Goal: Task Accomplishment & Management: Manage account settings

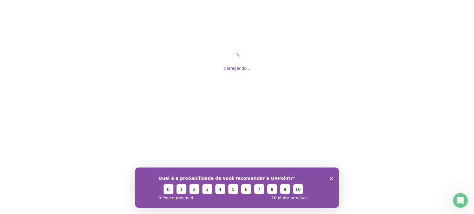
click at [332, 178] on polygon "Encerrar pesquisa" at bounding box center [332, 179] width 4 height 4
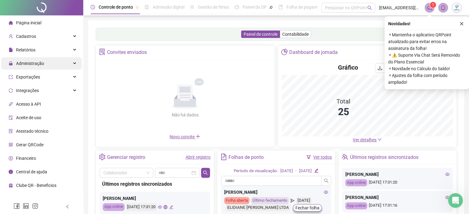
click at [43, 65] on span "Administração" at bounding box center [30, 63] width 28 height 5
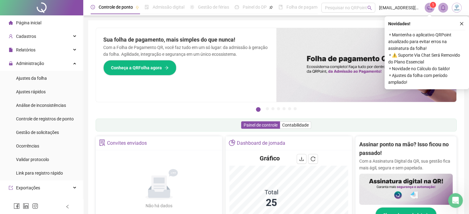
click at [462, 23] on icon "close" at bounding box center [462, 24] width 4 height 4
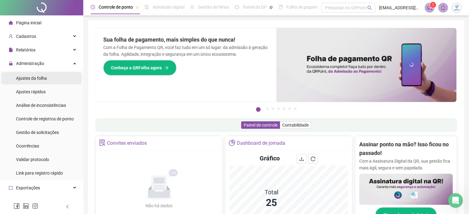
drag, startPoint x: 38, startPoint y: 77, endPoint x: 52, endPoint y: 94, distance: 21.9
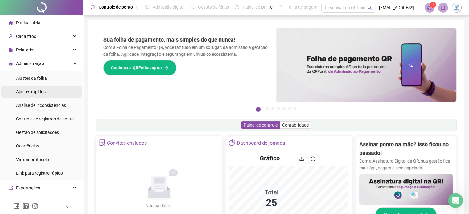
click at [38, 77] on span "Ajustes da folha" at bounding box center [31, 78] width 31 height 5
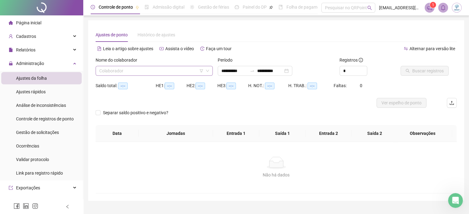
click at [149, 72] on input "search" at bounding box center [151, 70] width 104 height 9
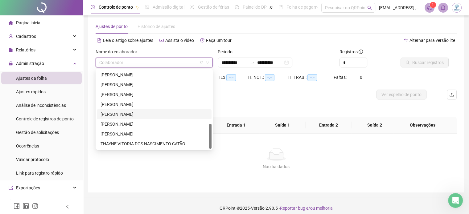
scroll to position [13, 0]
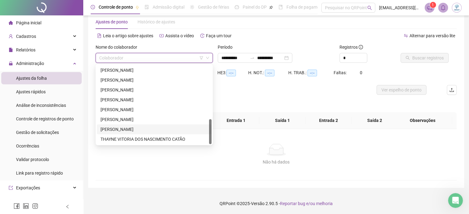
click at [130, 129] on div "[PERSON_NAME]" at bounding box center [154, 129] width 107 height 7
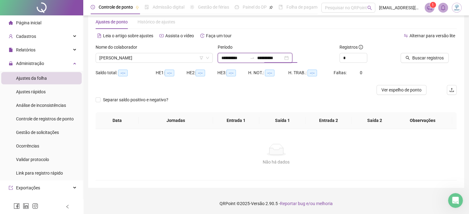
click at [283, 57] on input "**********" at bounding box center [270, 58] width 26 height 7
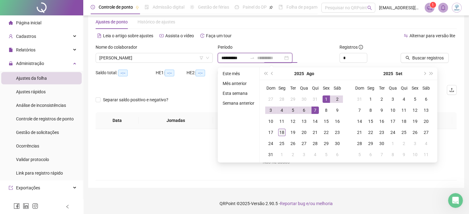
type input "**********"
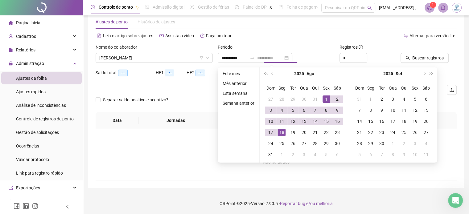
click at [283, 132] on div "18" at bounding box center [281, 132] width 7 height 7
type input "**********"
click at [326, 97] on div "1" at bounding box center [326, 99] width 7 height 7
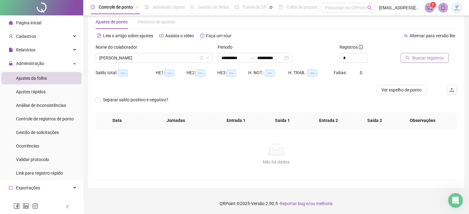
click at [420, 60] on span "Buscar registros" at bounding box center [428, 58] width 31 height 7
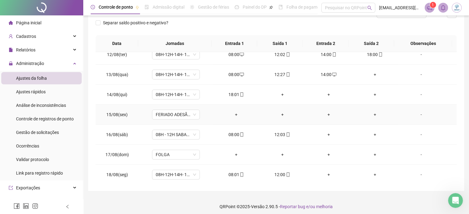
scroll to position [93, 0]
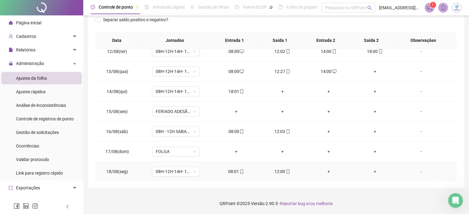
click at [324, 171] on div "+" at bounding box center [329, 172] width 36 height 7
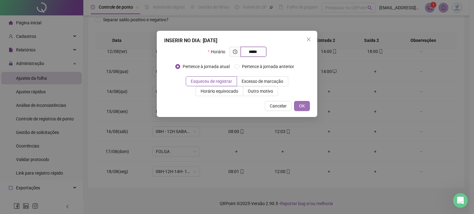
type input "*****"
drag, startPoint x: 304, startPoint y: 106, endPoint x: 300, endPoint y: 106, distance: 3.7
click at [300, 106] on span "OK" at bounding box center [302, 106] width 6 height 7
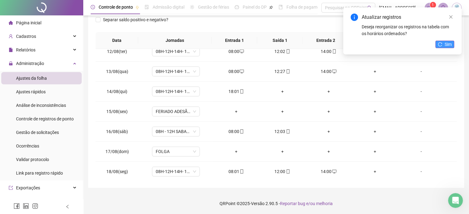
click at [449, 41] on span "Sim" at bounding box center [448, 44] width 7 height 7
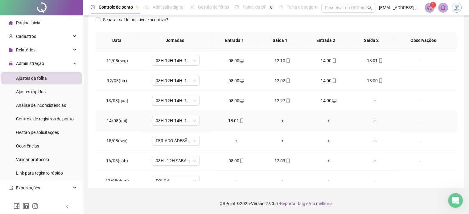
scroll to position [197, 0]
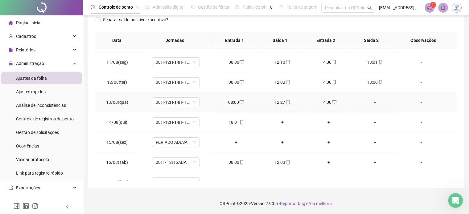
click at [369, 102] on div "+" at bounding box center [375, 102] width 36 height 7
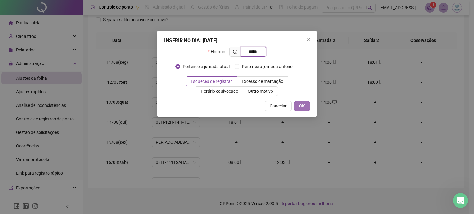
type input "*****"
drag, startPoint x: 304, startPoint y: 102, endPoint x: 301, endPoint y: 102, distance: 3.4
click at [303, 102] on button "OK" at bounding box center [302, 106] width 16 height 10
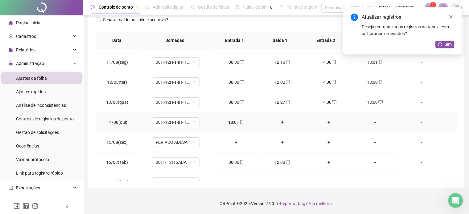
click at [279, 121] on div "+" at bounding box center [282, 122] width 36 height 7
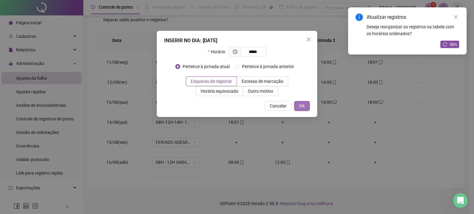
type input "*****"
drag, startPoint x: 300, startPoint y: 105, endPoint x: 313, endPoint y: 114, distance: 16.0
click at [300, 106] on span "OK" at bounding box center [302, 106] width 6 height 7
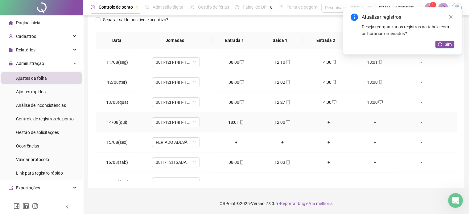
click at [324, 121] on div "+" at bounding box center [329, 122] width 36 height 7
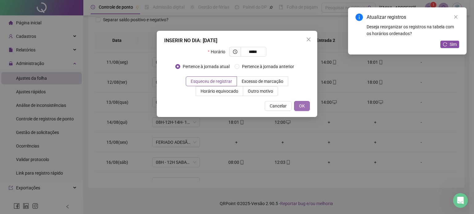
type input "*****"
drag, startPoint x: 306, startPoint y: 104, endPoint x: 319, endPoint y: 106, distance: 14.1
click at [309, 104] on button "OK" at bounding box center [302, 106] width 16 height 10
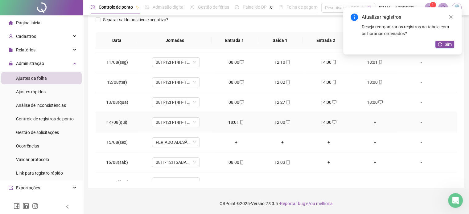
click at [373, 120] on div "+" at bounding box center [375, 122] width 36 height 7
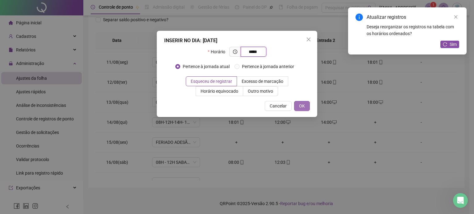
type input "*****"
drag, startPoint x: 309, startPoint y: 105, endPoint x: 398, endPoint y: 64, distance: 98.6
click at [309, 105] on button "OK" at bounding box center [302, 106] width 16 height 10
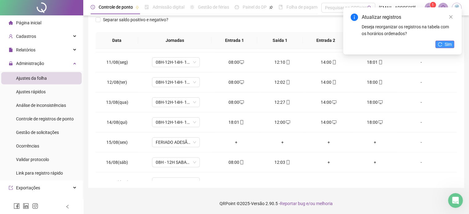
click at [446, 45] on span "Sim" at bounding box center [448, 44] width 7 height 7
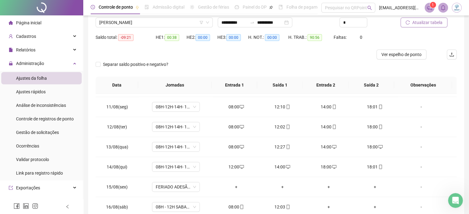
scroll to position [1, 0]
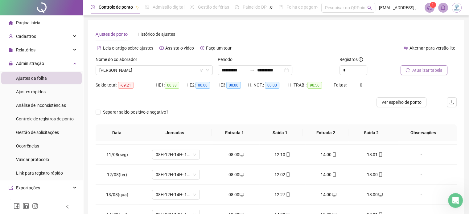
click at [419, 70] on span "Atualizar tabela" at bounding box center [428, 70] width 30 height 7
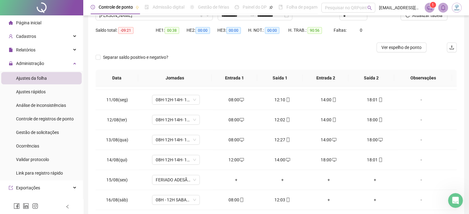
scroll to position [93, 0]
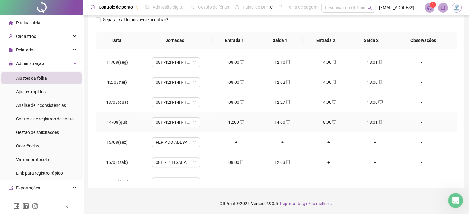
click at [330, 124] on div "18:00" at bounding box center [329, 122] width 36 height 7
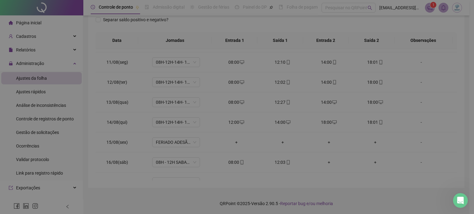
type input "**********"
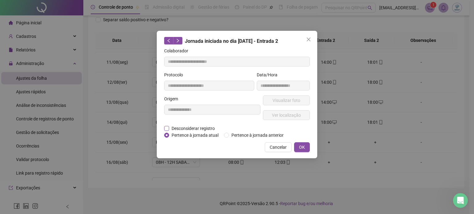
click at [169, 129] on span "Desconsiderar registro" at bounding box center [193, 128] width 48 height 7
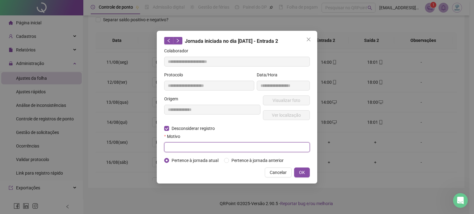
click at [193, 146] on input "text" at bounding box center [237, 148] width 146 height 10
type input "****"
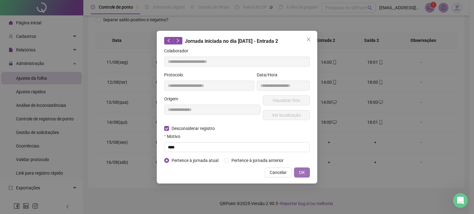
click at [304, 171] on span "OK" at bounding box center [302, 172] width 6 height 7
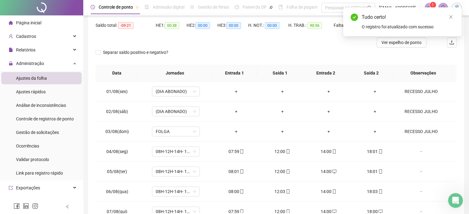
scroll to position [31, 0]
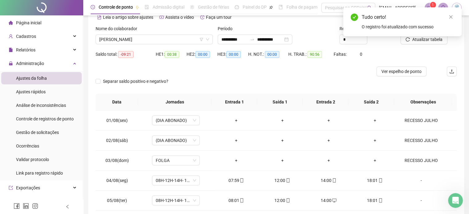
drag, startPoint x: 410, startPoint y: 40, endPoint x: 407, endPoint y: 44, distance: 6.0
click at [410, 36] on div "Tudo certo! O registro foi atualizado com sucesso" at bounding box center [402, 21] width 119 height 29
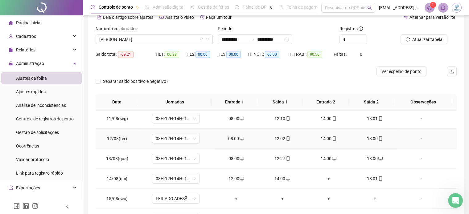
scroll to position [228, 0]
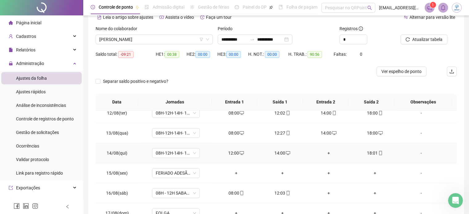
click at [323, 152] on div "+" at bounding box center [329, 153] width 36 height 7
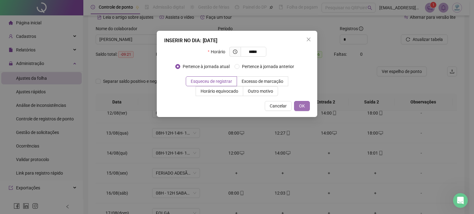
type input "*****"
click at [300, 106] on span "OK" at bounding box center [302, 106] width 6 height 7
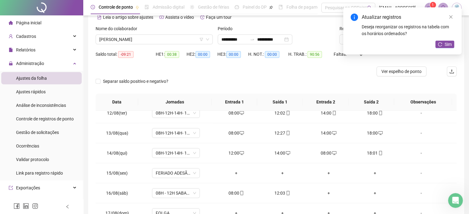
click at [437, 45] on button "Sim" at bounding box center [445, 44] width 19 height 7
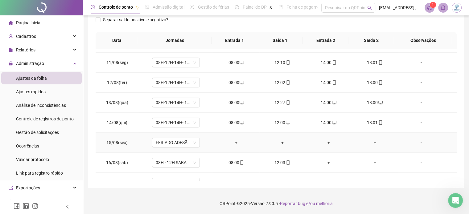
scroll to position [135, 0]
